Goal: Use online tool/utility: Utilize a website feature to perform a specific function

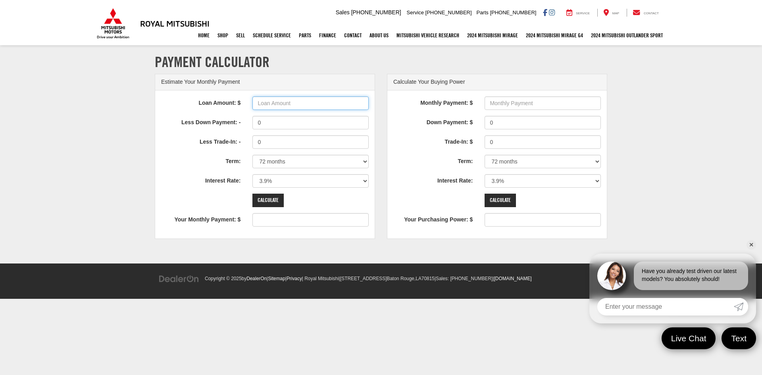
click at [289, 106] on input "Loan Amount: $" at bounding box center [310, 102] width 116 height 13
click at [285, 104] on input "Loan Amount: $" at bounding box center [310, 102] width 116 height 13
type input "25000"
type input "390"
click at [291, 184] on select "0% 0.9% 1.9% 2.9% 3.9% 4.9% 5.9% 6.9% 7.9% 8.9% 9.9% 10.9% 11.9% 12.9% 13.9% 14…" at bounding box center [310, 180] width 116 height 13
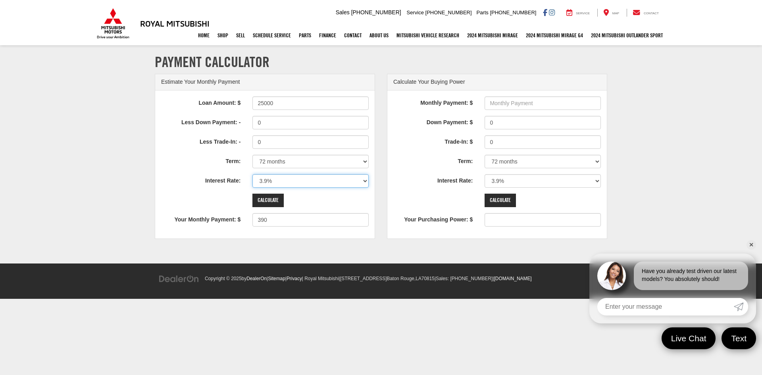
select select "6.9"
click at [252, 174] on select "0% 0.9% 1.9% 2.9% 3.9% 4.9% 5.9% 6.9% 7.9% 8.9% 9.9% 10.9% 11.9% 12.9% 13.9% 14…" at bounding box center [310, 180] width 116 height 13
type input "425"
click at [273, 201] on input "Calculate" at bounding box center [267, 200] width 31 height 13
click at [748, 244] on link "✕" at bounding box center [751, 245] width 10 height 10
